Goal: Task Accomplishment & Management: Use online tool/utility

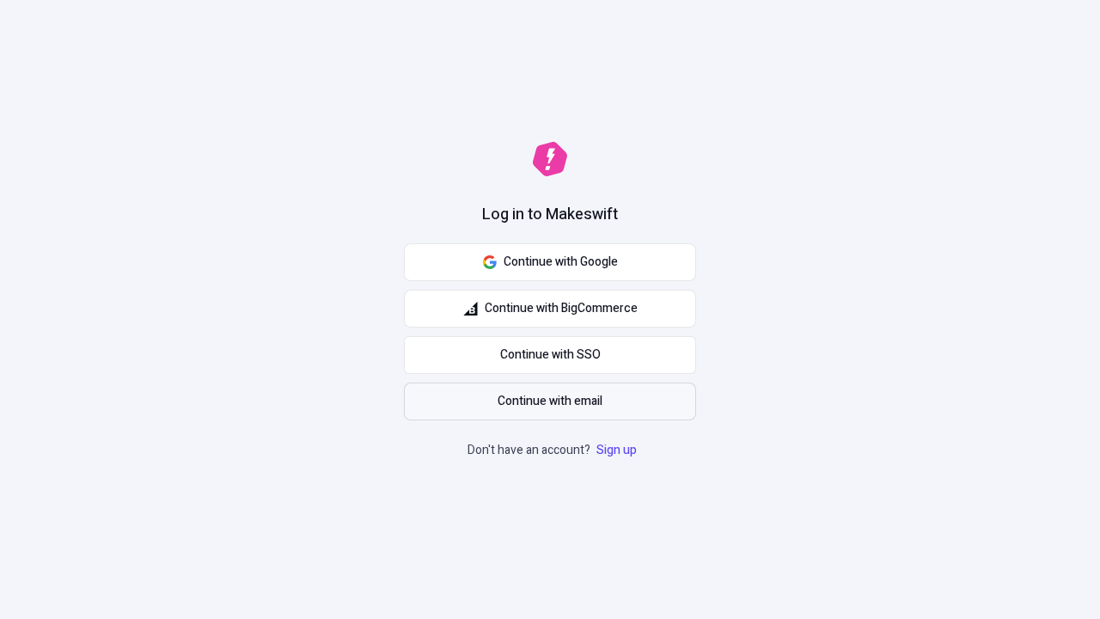
click at [550, 401] on span "Continue with email" at bounding box center [550, 401] width 105 height 19
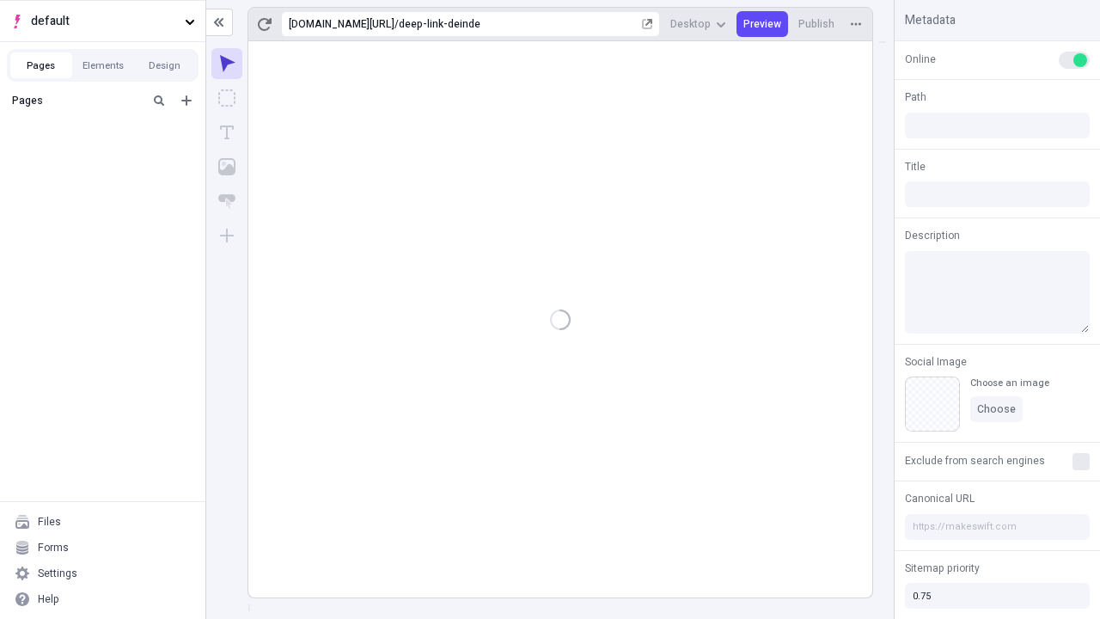
type input "/deep-link-deinde"
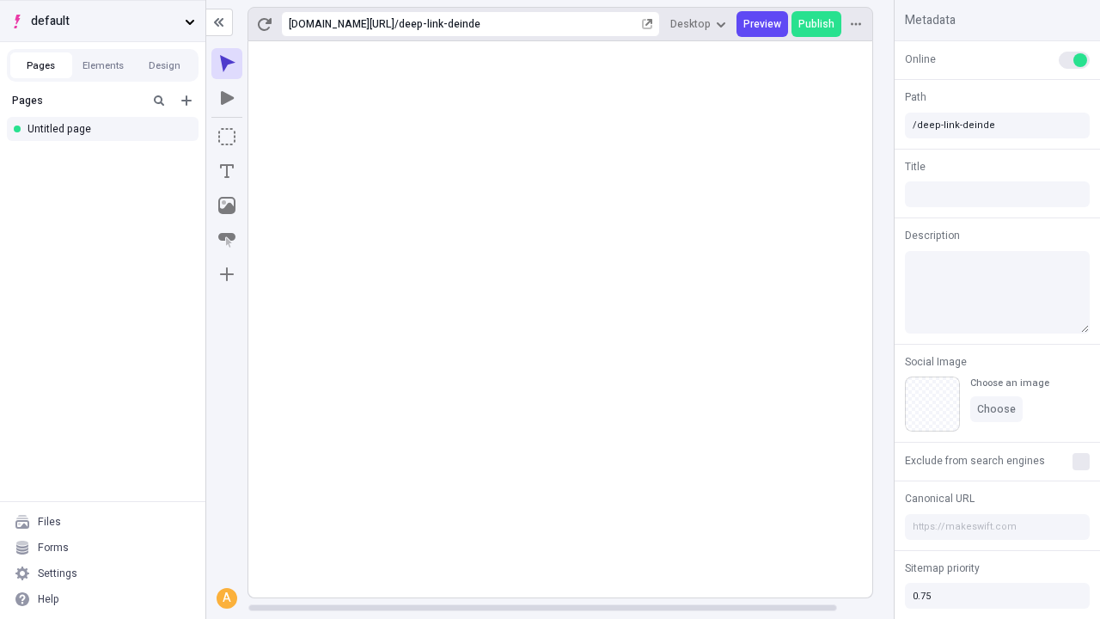
click at [102, 21] on span "default" at bounding box center [104, 21] width 147 height 19
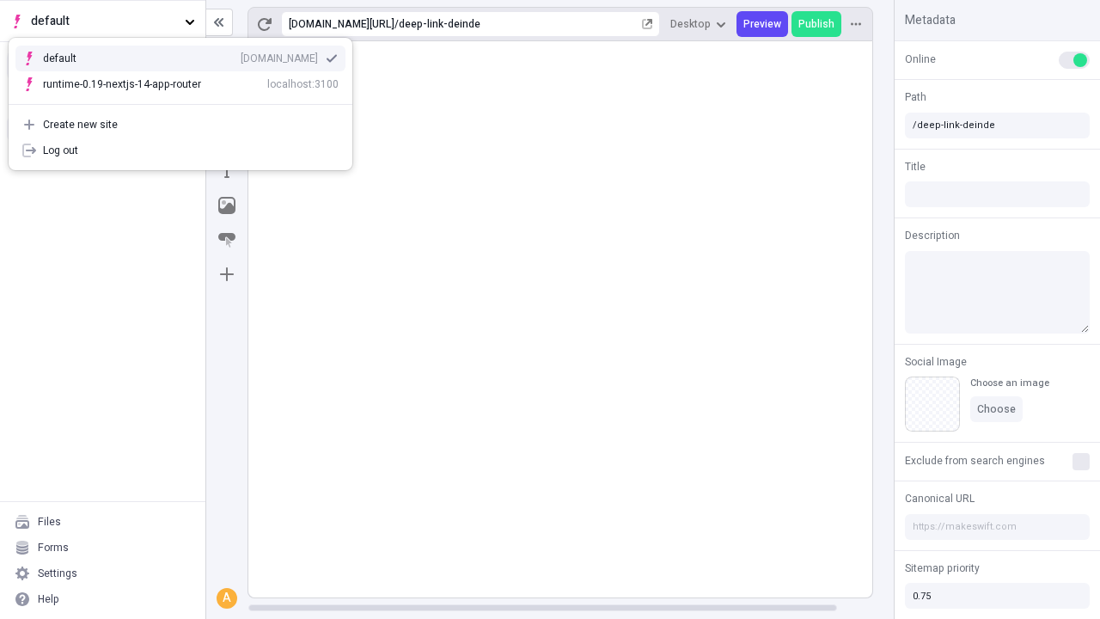
click at [181, 125] on div "Create new site" at bounding box center [191, 125] width 296 height 14
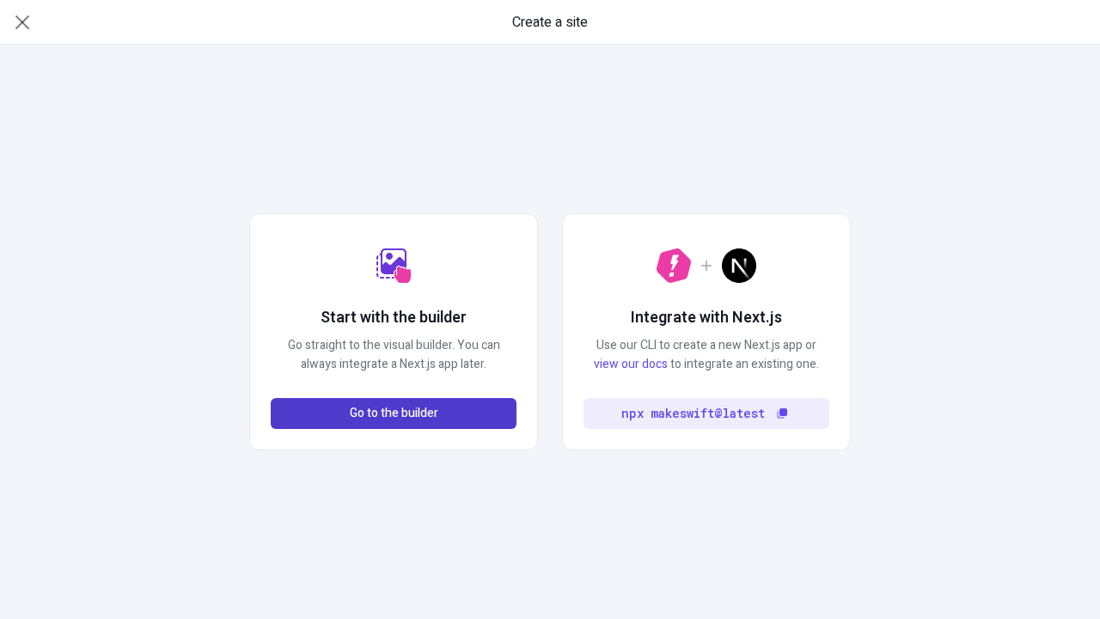
click at [394, 414] on span "Go to the builder" at bounding box center [394, 413] width 89 height 19
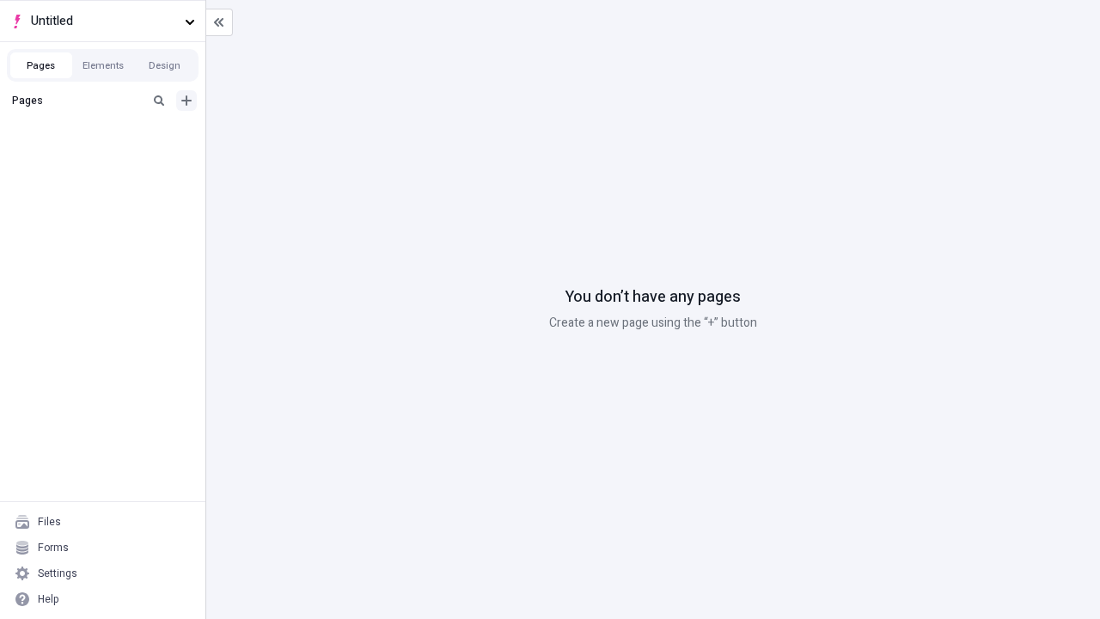
click at [187, 101] on icon "Add new" at bounding box center [186, 100] width 10 height 10
click at [107, 156] on div "Blank page" at bounding box center [107, 157] width 165 height 26
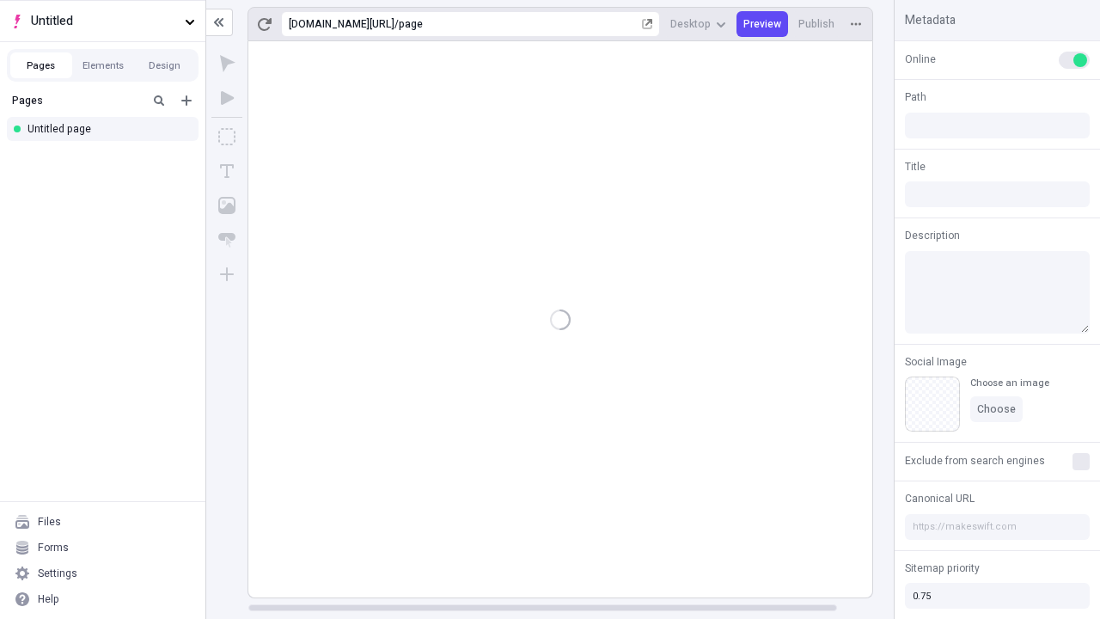
type input "/page"
click at [227, 137] on icon "Box" at bounding box center [226, 136] width 17 height 17
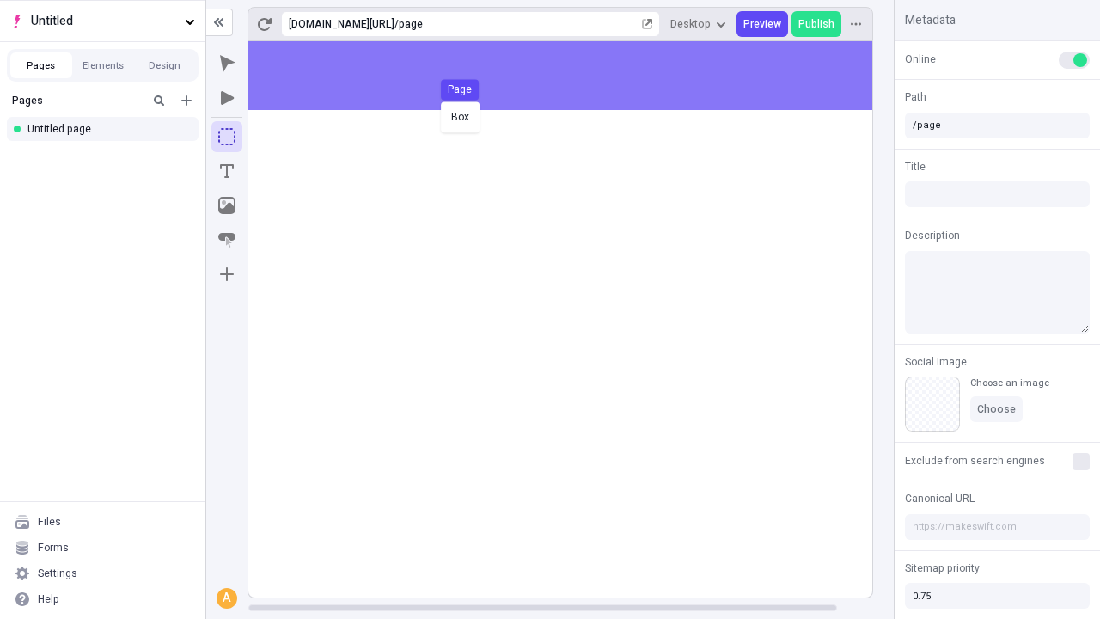
click at [578, 76] on div "Box Page" at bounding box center [550, 309] width 1100 height 619
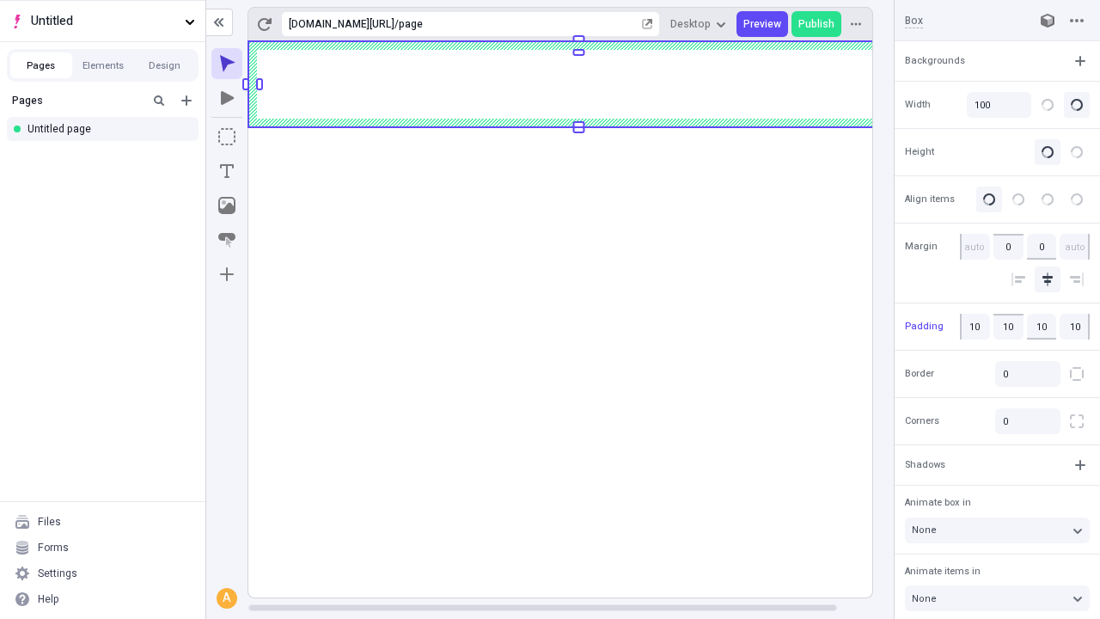
click at [227, 205] on icon "Image" at bounding box center [226, 205] width 17 height 17
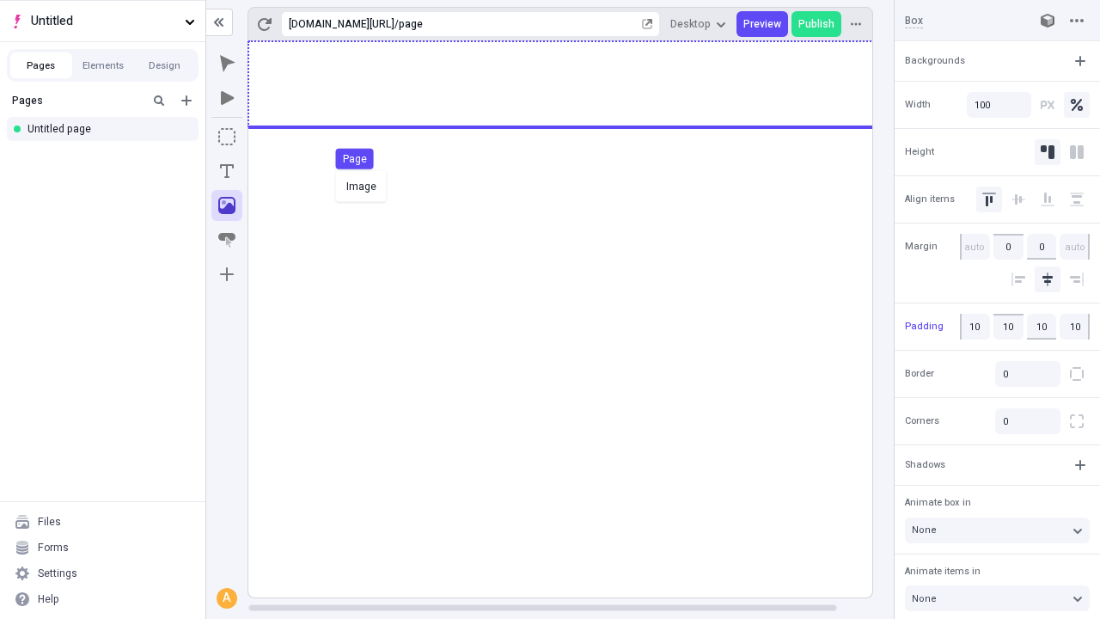
click at [578, 84] on div "Image Page" at bounding box center [550, 309] width 1100 height 619
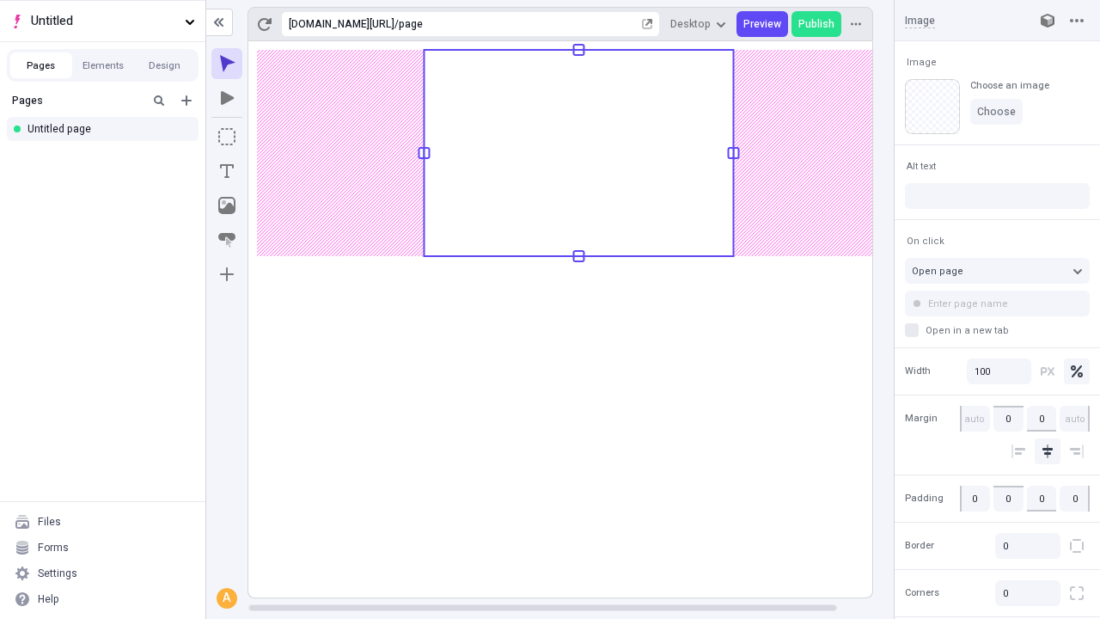
click at [227, 171] on icon "Text" at bounding box center [227, 171] width 14 height 14
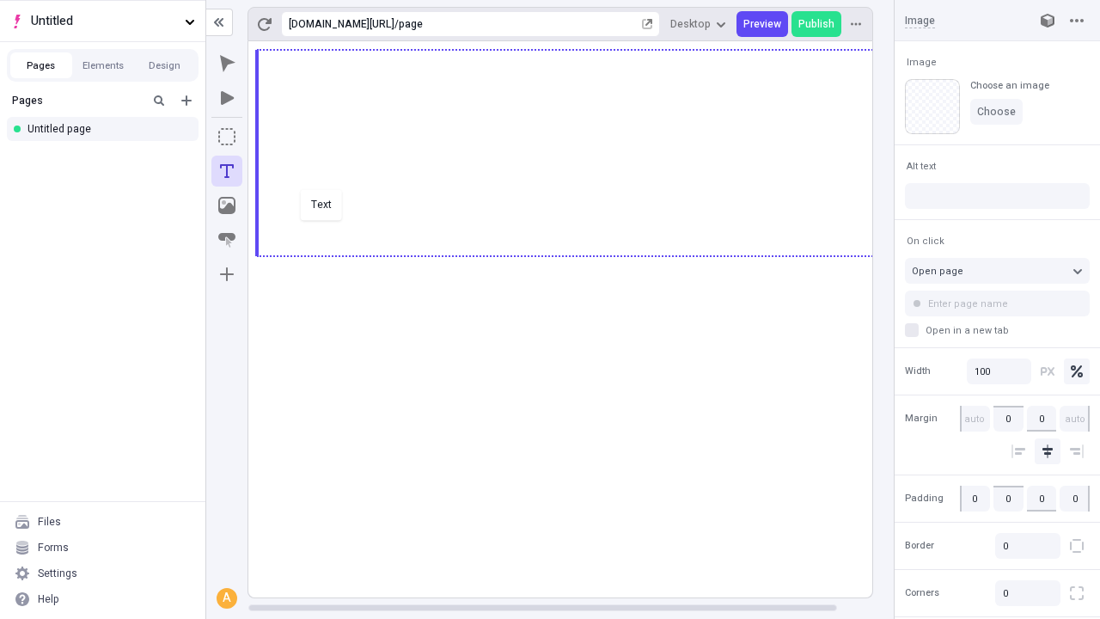
click at [578, 254] on div "Text" at bounding box center [550, 309] width 1100 height 619
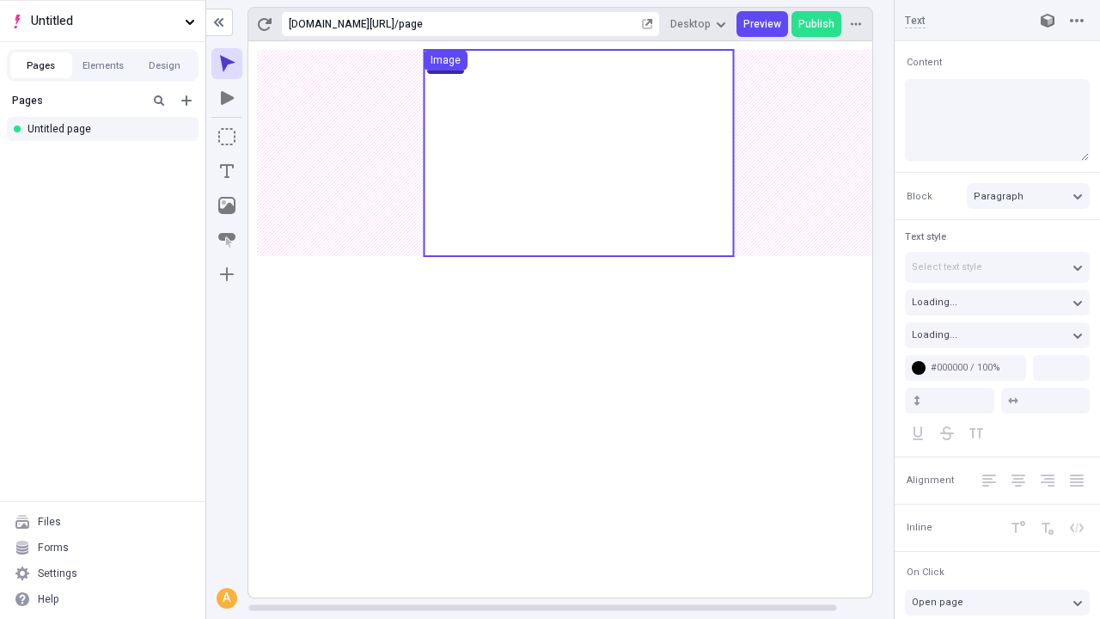
type input "18"
type input "1.5"
type textarea "Appropriately revolutionize extensive technology. Interactively pursue highly e…"
click at [578, 279] on rect at bounding box center [578, 319] width 661 height 556
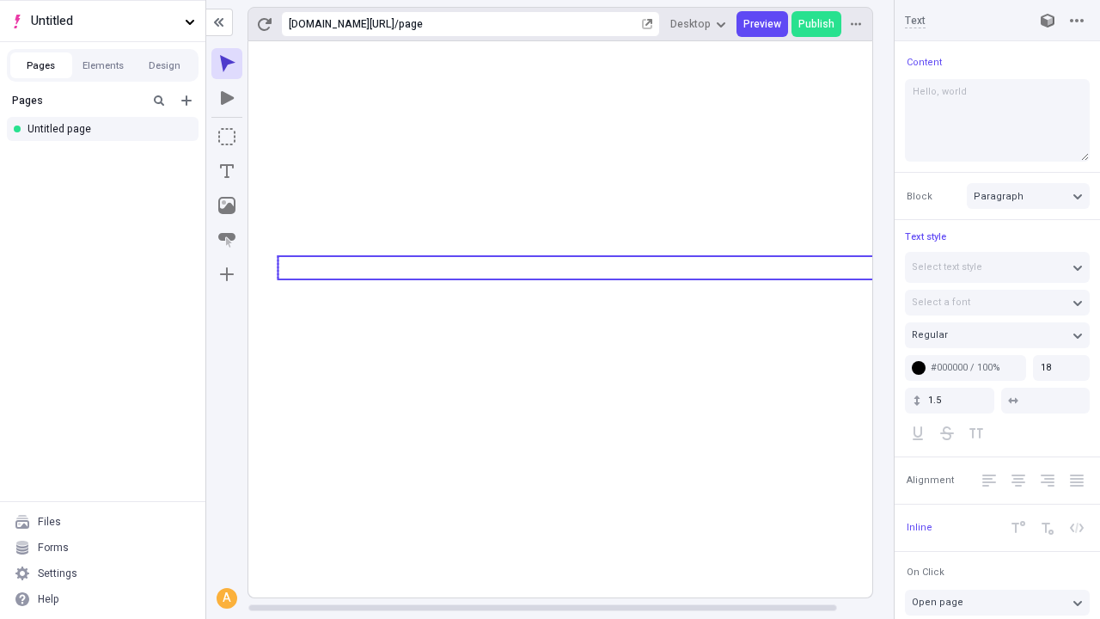
type textarea "Hello, world!"
click at [227, 205] on icon "Image" at bounding box center [226, 205] width 17 height 17
